Goal: Book appointment/travel/reservation

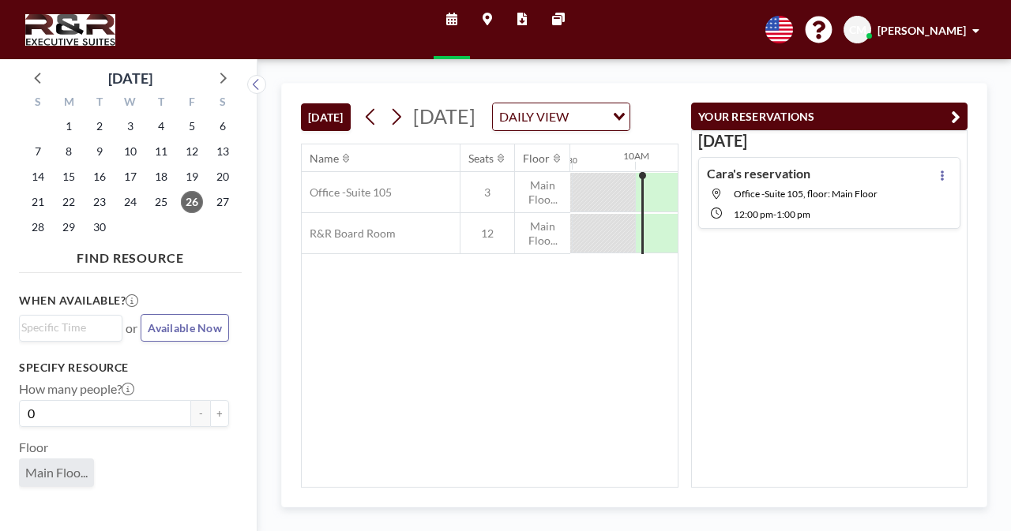
scroll to position [0, 1200]
click at [193, 202] on span "26" at bounding box center [192, 202] width 22 height 22
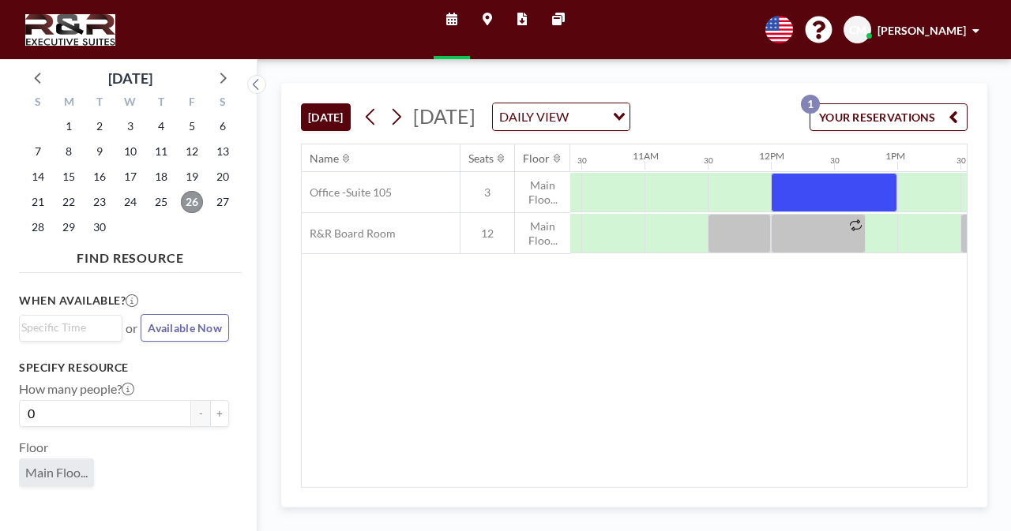
scroll to position [0, 1401]
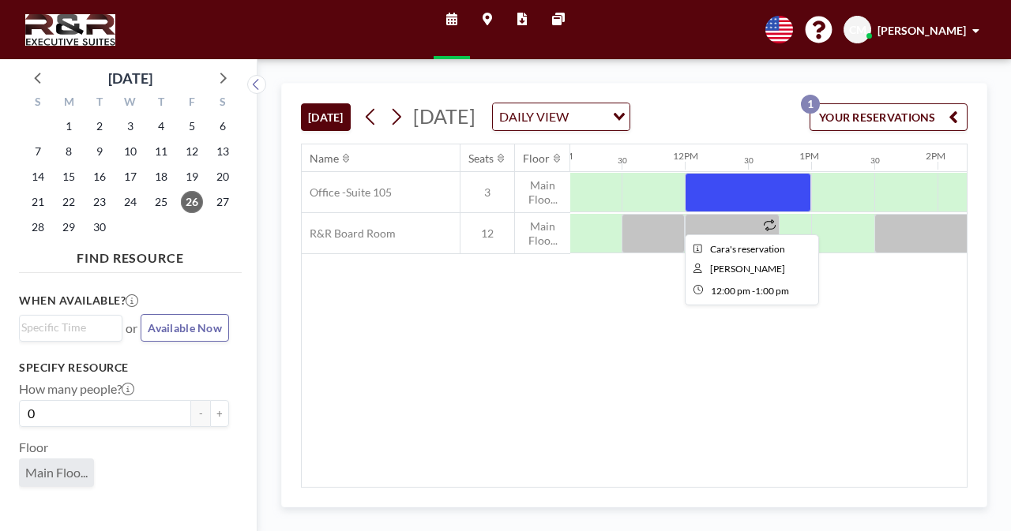
drag, startPoint x: 731, startPoint y: 202, endPoint x: 685, endPoint y: 204, distance: 45.9
click at [685, 204] on div at bounding box center [748, 192] width 126 height 39
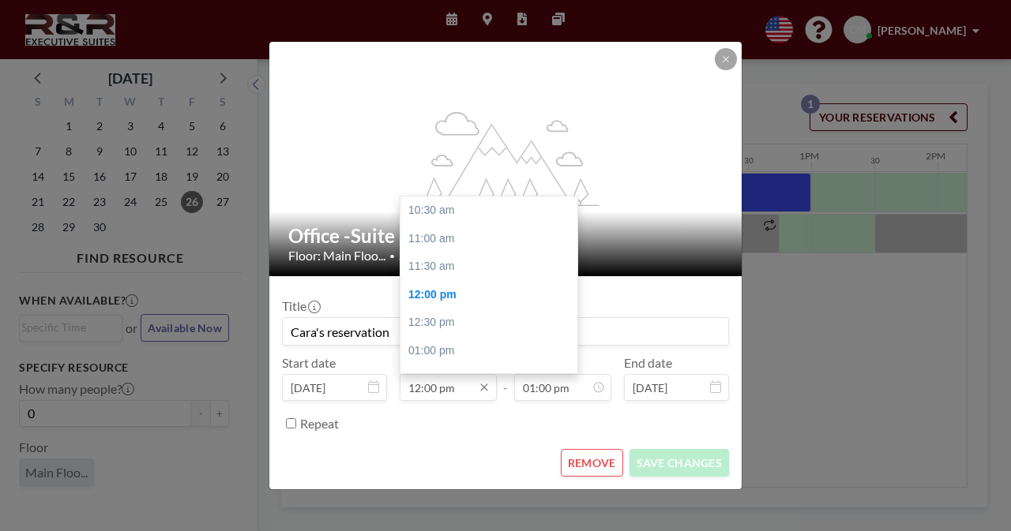
scroll to position [84, 0]
click at [420, 394] on input "12:00 pm" at bounding box center [447, 387] width 97 height 27
click at [447, 234] on div "11:00 am" at bounding box center [492, 233] width 185 height 28
type input "11:00 am"
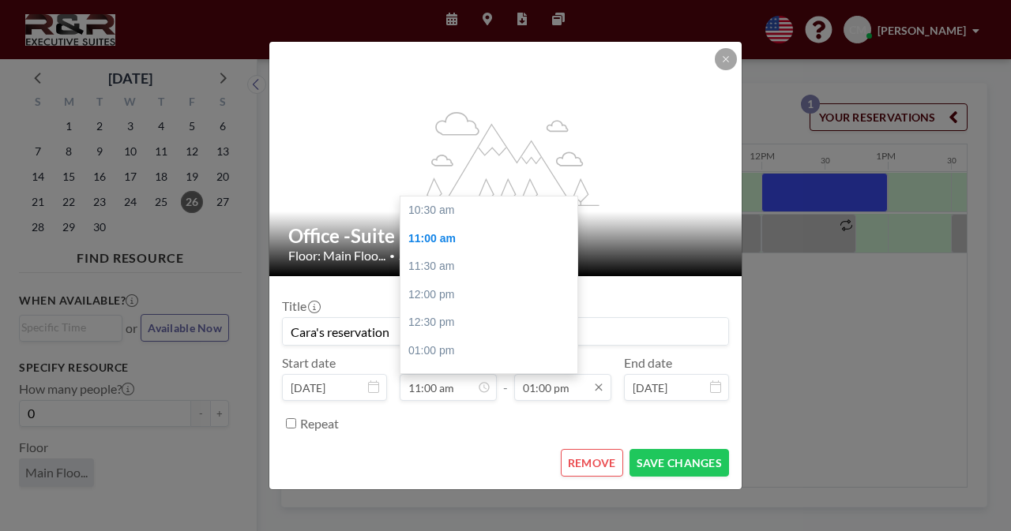
scroll to position [0, 1326]
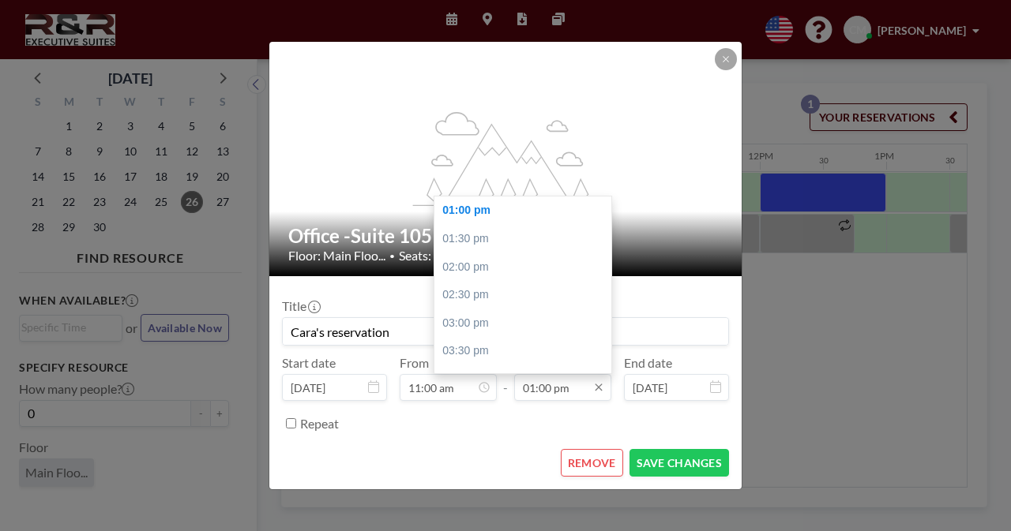
click at [538, 384] on input "01:00 pm" at bounding box center [562, 387] width 97 height 27
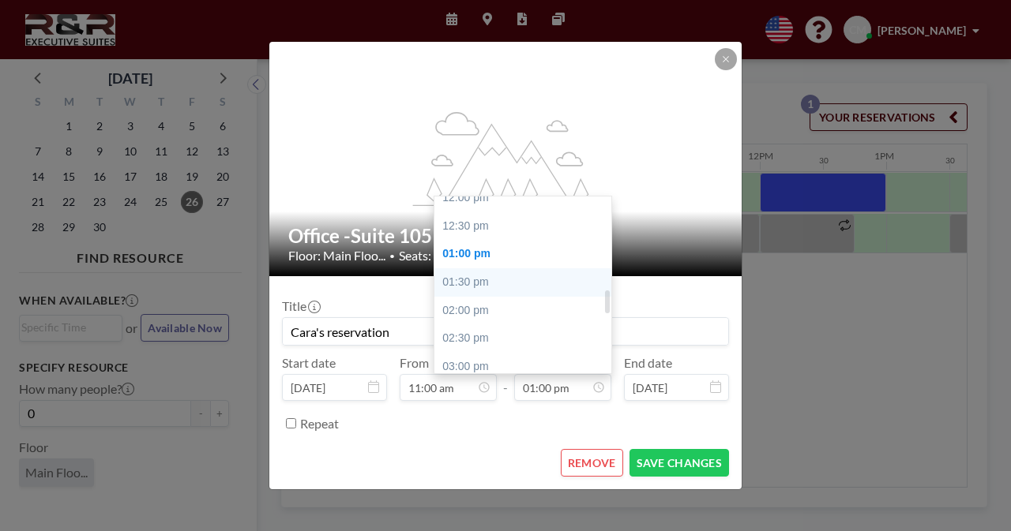
scroll to position [651, 0]
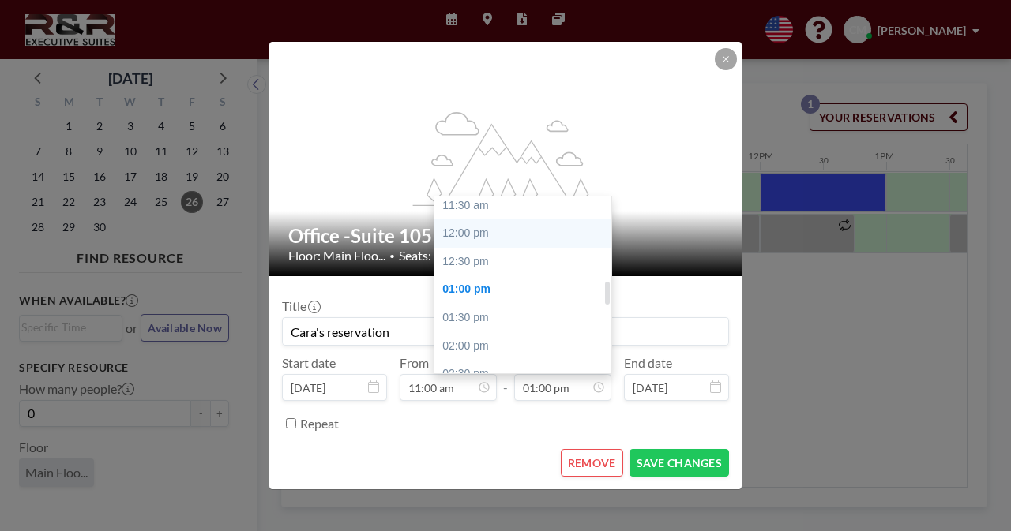
click at [483, 240] on div "12:00 pm" at bounding box center [526, 233] width 185 height 28
type input "12:00 pm"
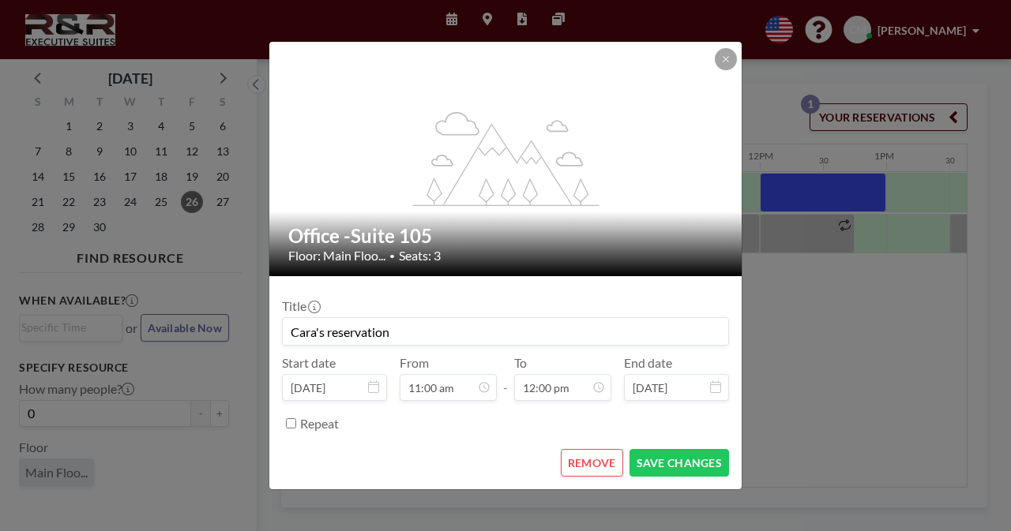
scroll to position [674, 0]
click at [658, 460] on button "SAVE CHANGES" at bounding box center [678, 463] width 99 height 28
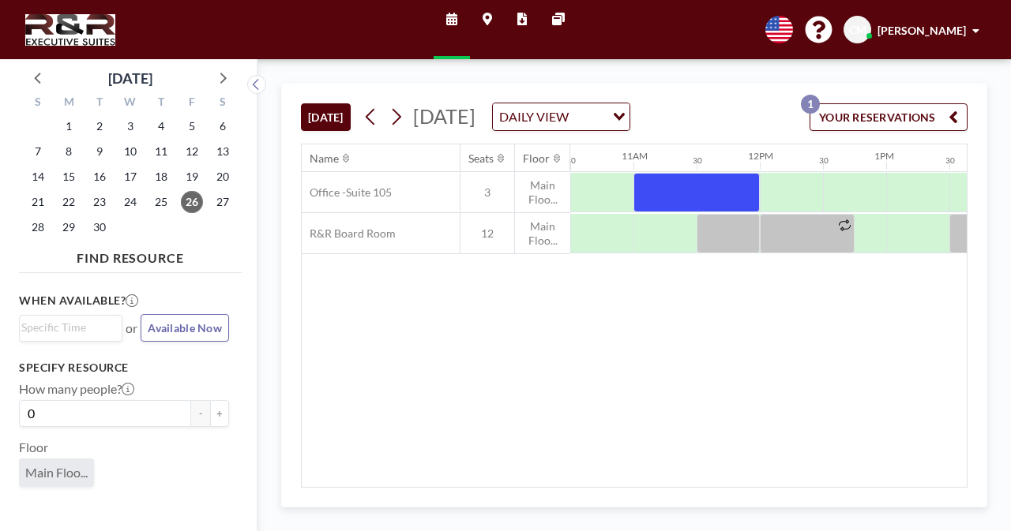
click at [536, 356] on div "Name Seats Floor 12AM 30 1AM 30 2AM 30 3AM 30 4AM 30 5AM 30 6AM 30 7AM 30 8AM 3…" at bounding box center [634, 315] width 665 height 343
click at [629, 129] on div "DAILY VIEW Loading..." at bounding box center [561, 116] width 137 height 27
click at [891, 117] on button "YOUR RESERVATIONS 1" at bounding box center [888, 117] width 158 height 28
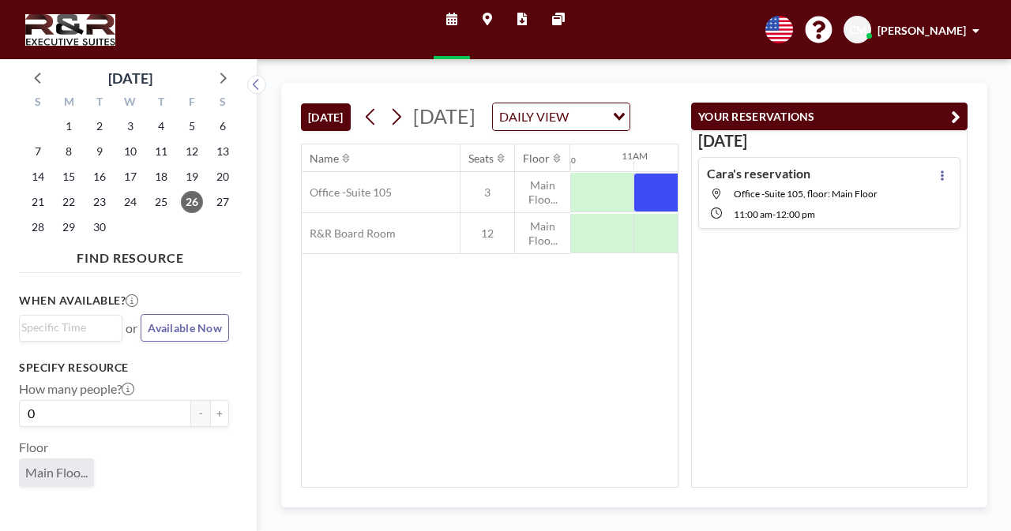
click at [478, 441] on div "Name Seats Floor 12AM 30 1AM 30 2AM 30 3AM 30 4AM 30 5AM 30 6AM 30 7AM 30 8AM 3…" at bounding box center [490, 315] width 376 height 343
